Goal: Task Accomplishment & Management: Complete application form

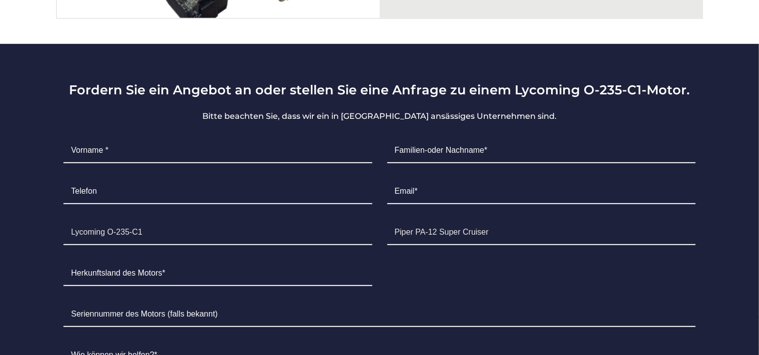
scroll to position [580, 0]
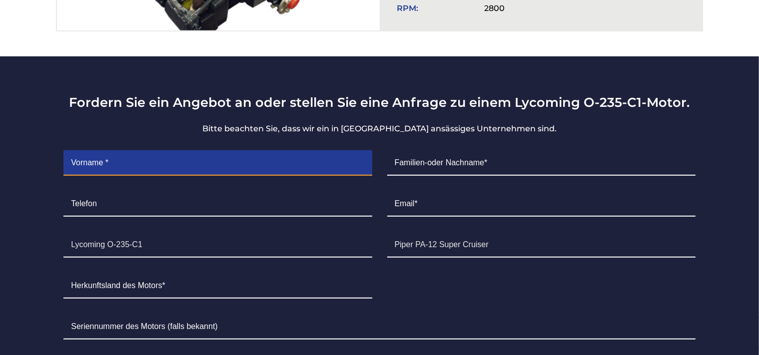
click at [113, 151] on input "Contact form" at bounding box center [217, 163] width 308 height 25
type input "[PERSON_NAME]"
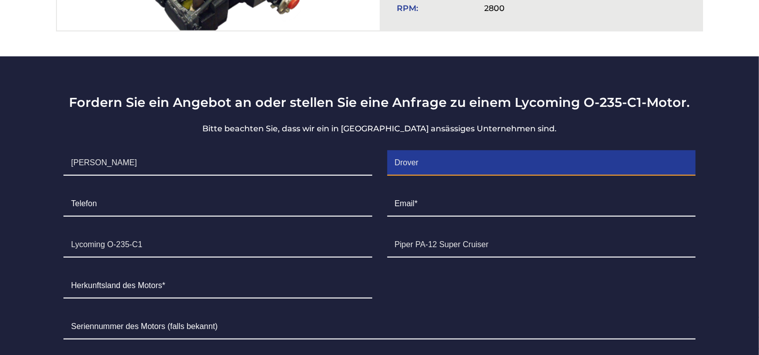
type input "Drover"
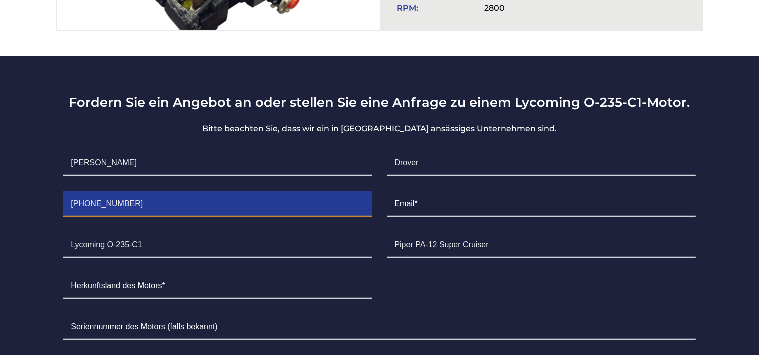
type input "[PHONE_NUMBER]"
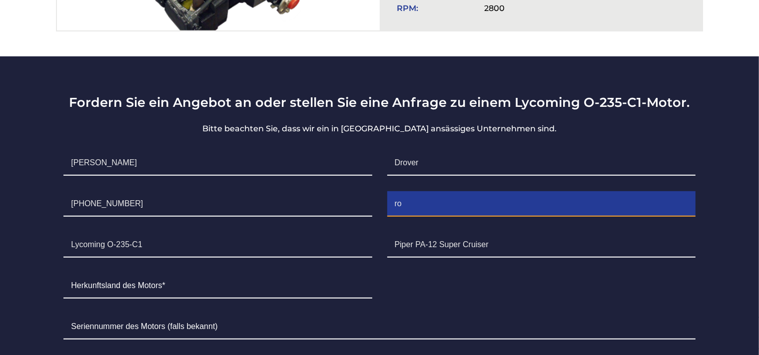
type input "[PERSON_NAME][EMAIL_ADDRESS][DOMAIN_NAME]"
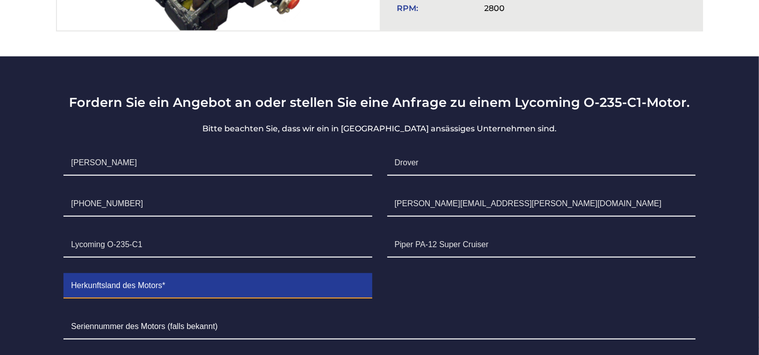
type input "DE"
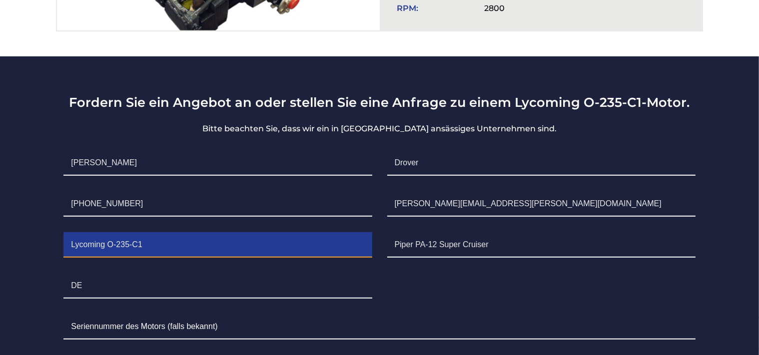
click at [177, 233] on input "Lycoming O-235-C1" at bounding box center [217, 245] width 308 height 25
type input "Lycoming O-235-C2C"
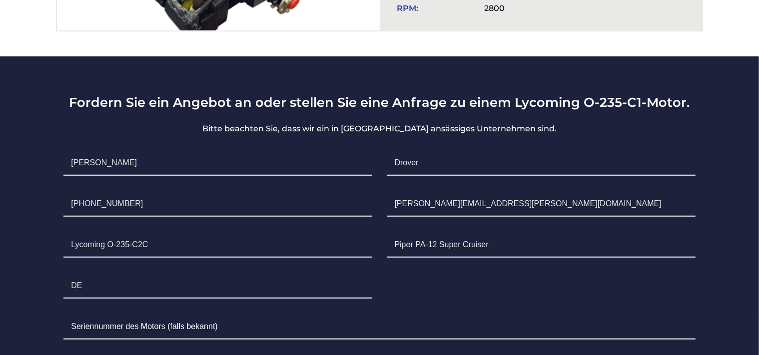
click at [543, 269] on ul "Vorname * Robert Familien-oder Nachname* Drover Telefon +49 15114399834 Email* …" at bounding box center [379, 342] width 647 height 398
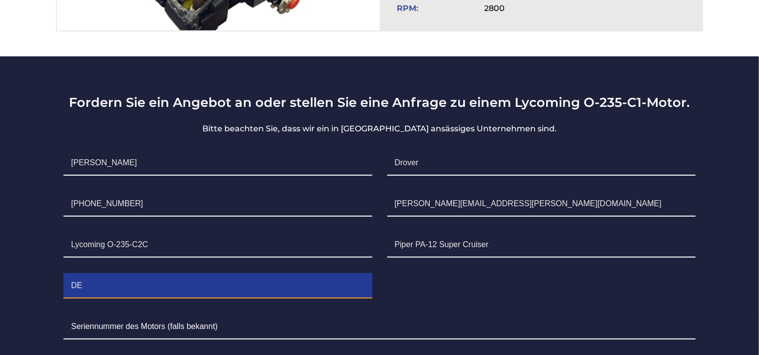
click at [137, 274] on input "DE" at bounding box center [217, 286] width 308 height 25
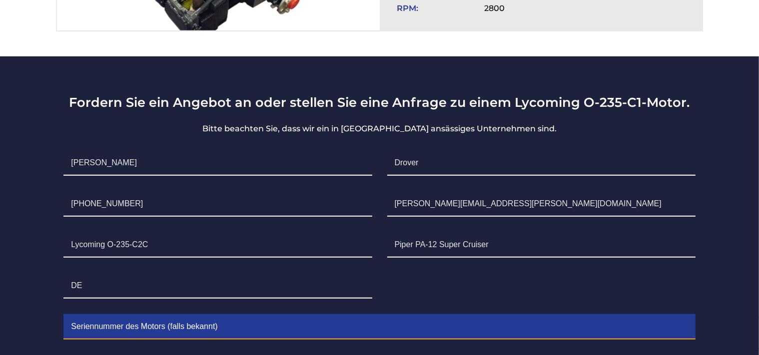
click at [287, 315] on input "Contact form" at bounding box center [379, 327] width 632 height 25
type input "L10188-15"
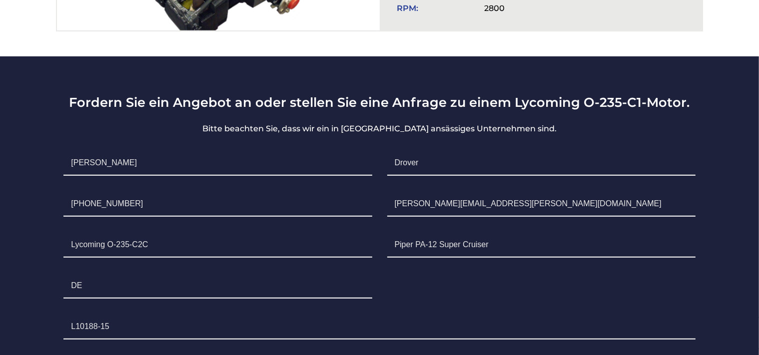
click at [519, 273] on ul "Vorname * Robert Familien-oder Nachname* Drover Telefon +49 15114399834 Email* …" at bounding box center [379, 342] width 647 height 398
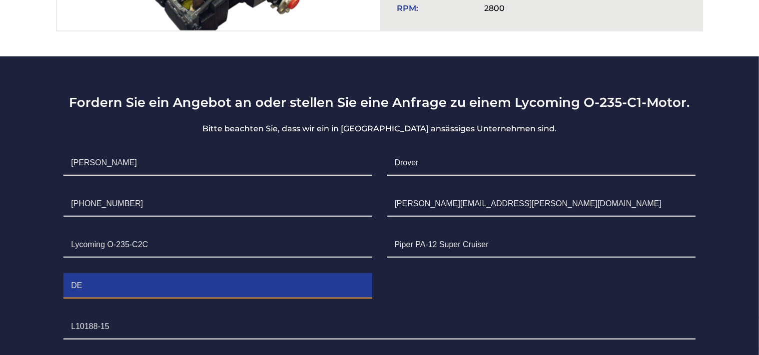
click at [113, 274] on input "DE" at bounding box center [217, 286] width 308 height 25
type input "D"
type input "[GEOGRAPHIC_DATA]"
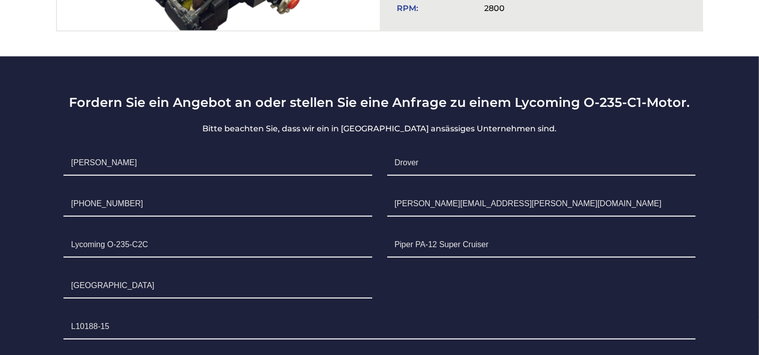
click at [590, 275] on ul "Vorname * Robert Familien-oder Nachname* Drover Telefon +49 15114399834 Email* …" at bounding box center [379, 342] width 647 height 398
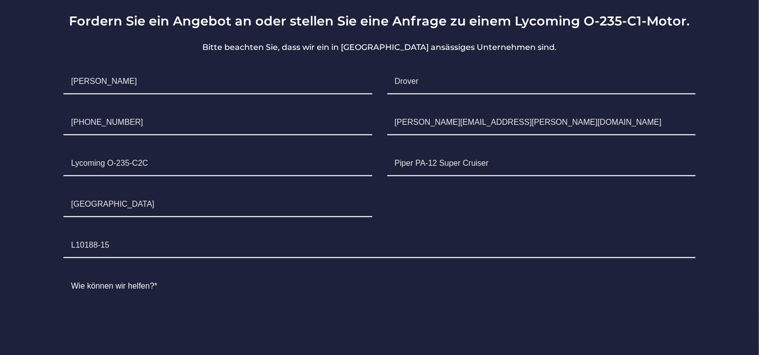
scroll to position [739, 0]
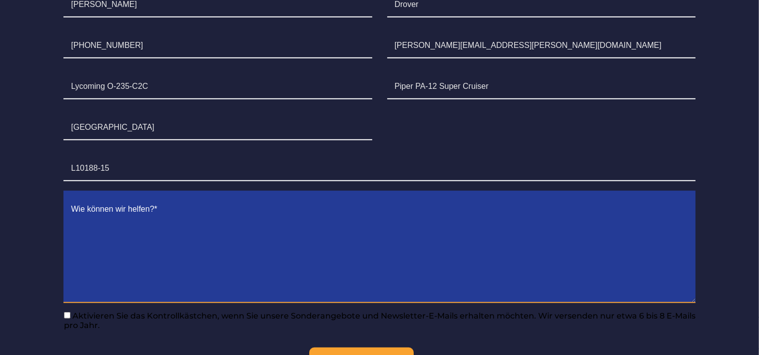
drag, startPoint x: 134, startPoint y: 262, endPoint x: 227, endPoint y: 281, distance: 94.8
click at [138, 264] on textarea "Contact form" at bounding box center [379, 250] width 632 height 106
drag, startPoint x: 165, startPoint y: 211, endPoint x: 15, endPoint y: 205, distance: 150.1
click at [63, 212] on textarea "Good Day, Our engine has" at bounding box center [379, 250] width 632 height 106
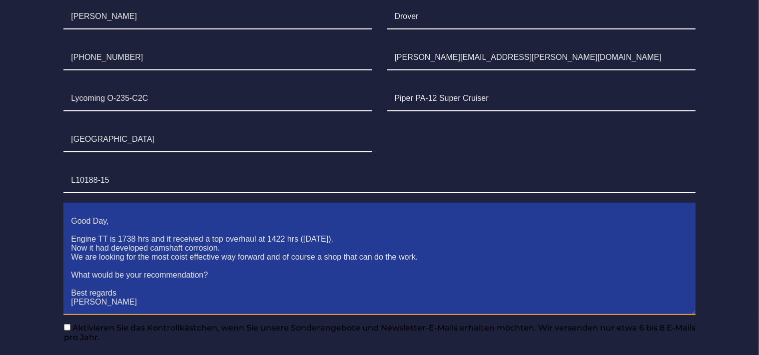
scroll to position [844, 0]
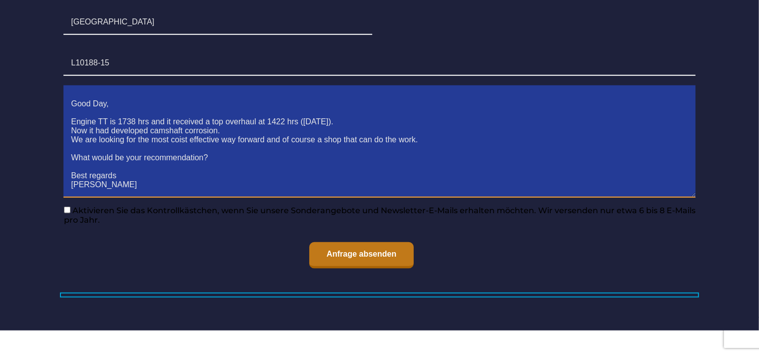
type textarea "Good Day, Engine TT is 1738 hrs and it received a top overhaul at 1422 hrs ([DA…"
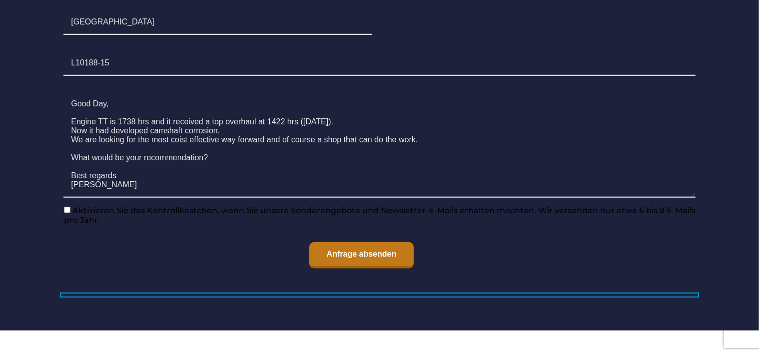
click at [364, 242] on input "Anfrage absenden" at bounding box center [361, 255] width 105 height 26
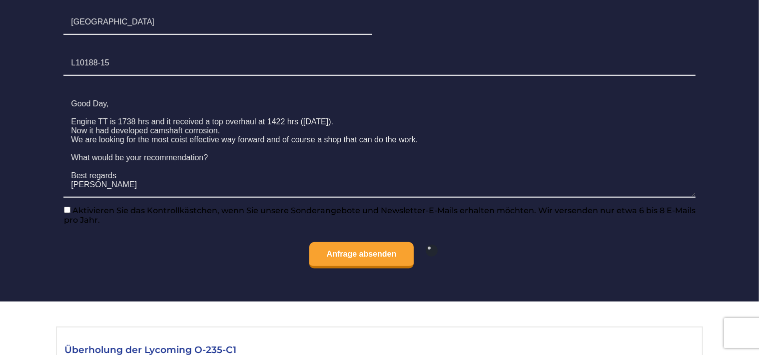
drag, startPoint x: 68, startPoint y: 191, endPoint x: 75, endPoint y: 207, distance: 17.9
click at [67, 207] on input"] "Aktivieren Sie das Kontrollkästchen, wenn Sie unsere Sonderangebote und Newslet…" at bounding box center [67, 210] width 6 height 6
checkbox input"] "true"
click at [371, 242] on input "Anfrage absenden" at bounding box center [361, 255] width 105 height 26
click at [349, 242] on input "Anfrage absenden" at bounding box center [361, 255] width 105 height 26
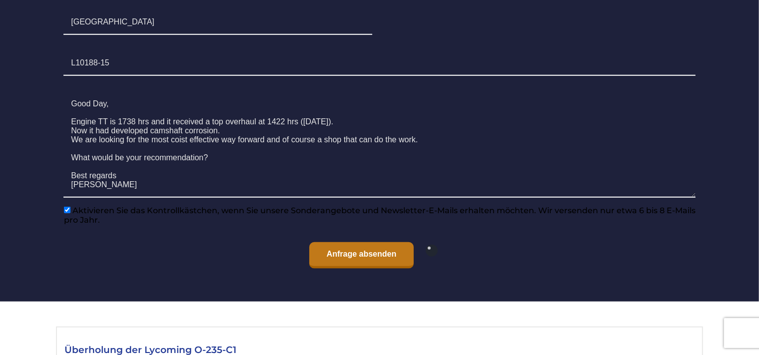
click at [357, 242] on input "Anfrage absenden" at bounding box center [361, 255] width 105 height 26
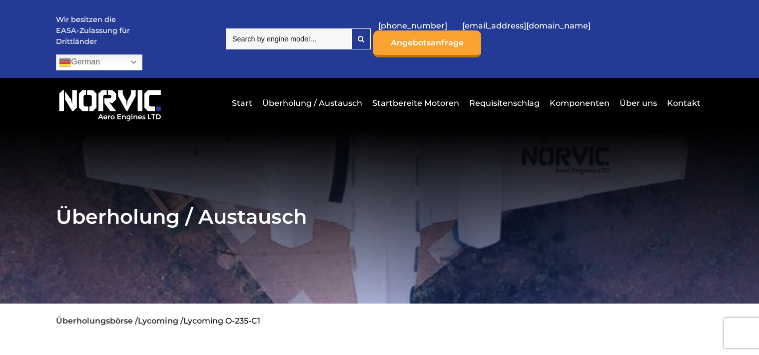
scroll to position [844, 0]
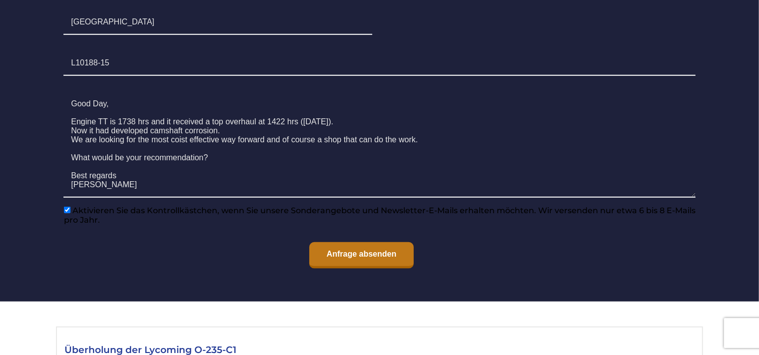
click at [363, 242] on input "Anfrage absenden" at bounding box center [361, 255] width 105 height 26
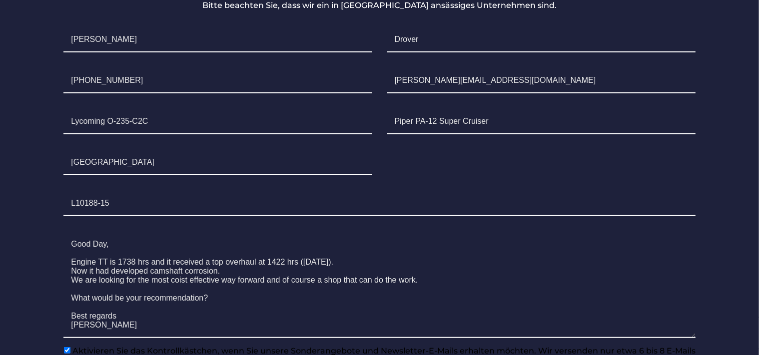
scroll to position [686, 0]
